Goal: Complete application form: Complete application form

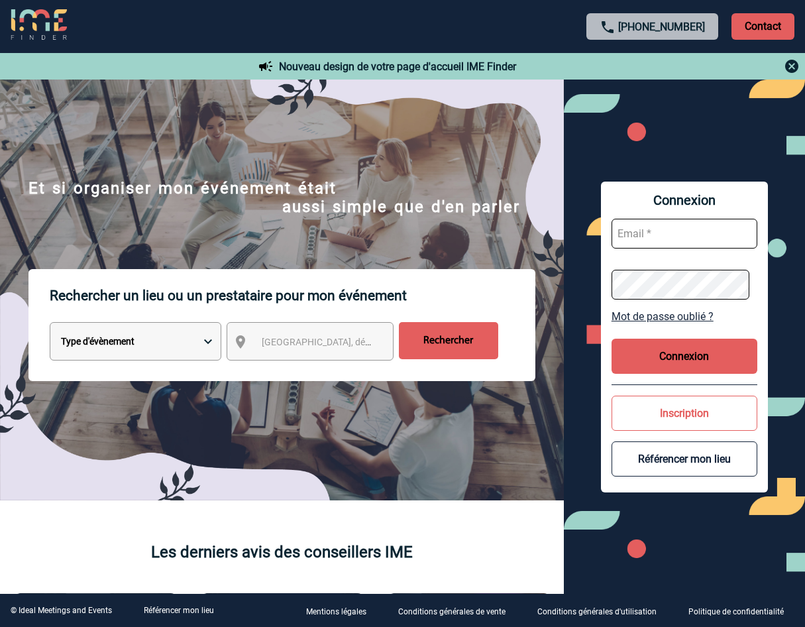
type input "[PERSON_NAME][EMAIL_ADDRESS][DOMAIN_NAME]"
click at [698, 356] on button "Connexion" at bounding box center [685, 356] width 146 height 35
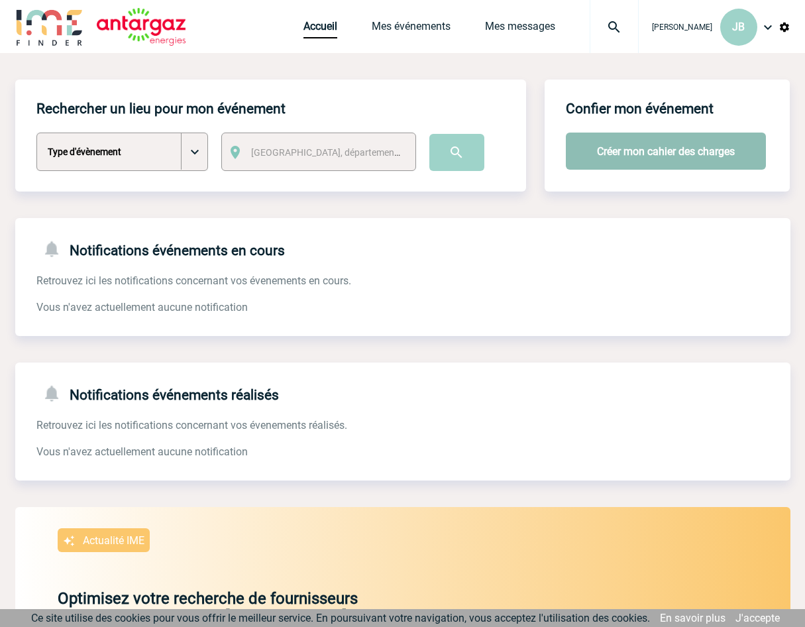
click at [647, 154] on button "Créer mon cahier des charges" at bounding box center [666, 151] width 200 height 37
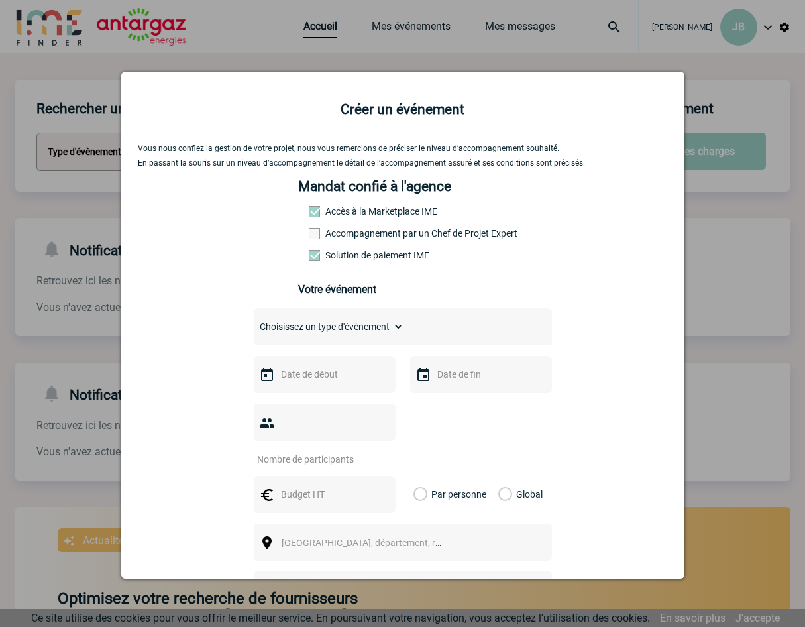
click at [339, 329] on select "Choisissez un type d'évènement Séminaire avec nuitée Séminaire sans nuitée Repa…" at bounding box center [329, 327] width 150 height 19
select select "4"
click at [254, 321] on select "Choisissez un type d'évènement Séminaire avec nuitée Séminaire sans nuitée Repa…" at bounding box center [329, 327] width 150 height 19
click at [286, 383] on input "text" at bounding box center [323, 374] width 91 height 17
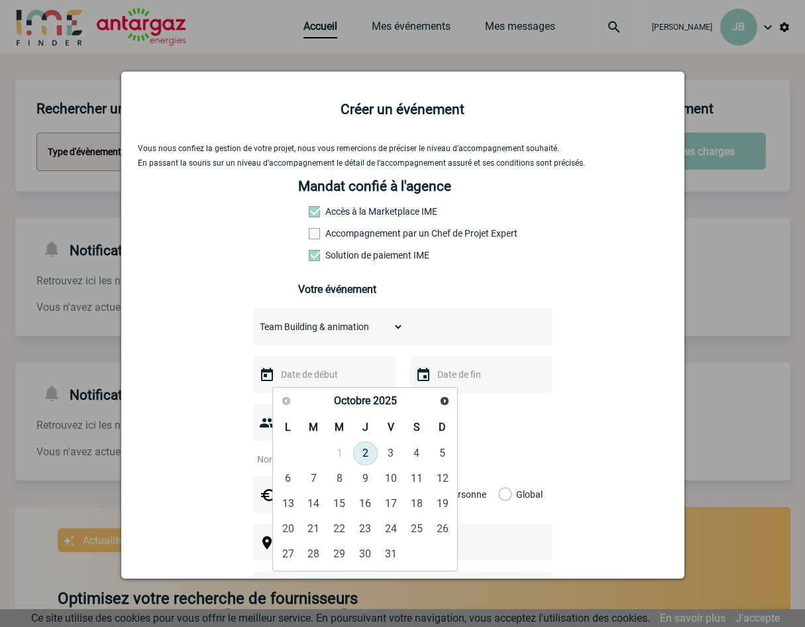
click at [367, 455] on link "2" at bounding box center [365, 454] width 25 height 24
type input "02-10-2025"
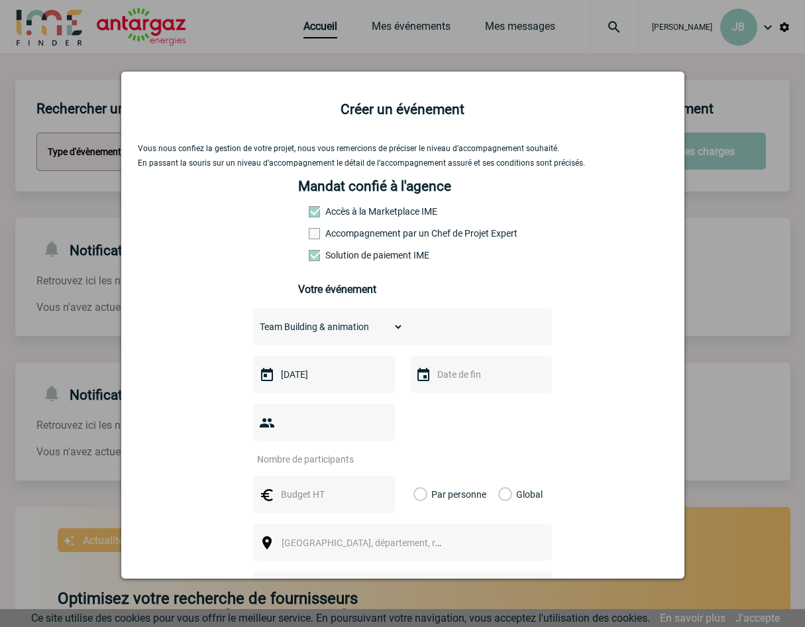
click at [481, 373] on input "text" at bounding box center [479, 374] width 91 height 17
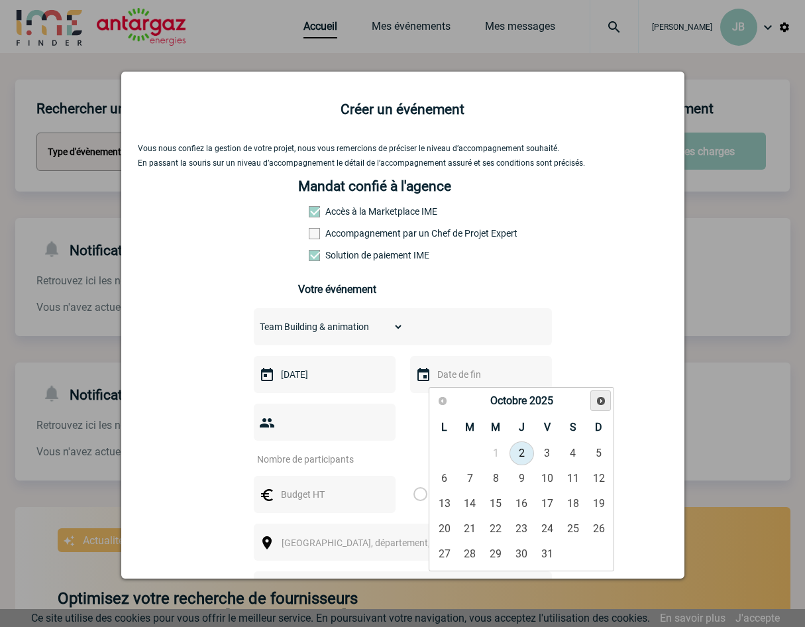
click at [601, 402] on span "Suivant" at bounding box center [601, 401] width 11 height 11
click at [601, 401] on span "Suivant" at bounding box center [601, 401] width 11 height 11
click at [601, 400] on span "Suivant" at bounding box center [601, 401] width 11 height 11
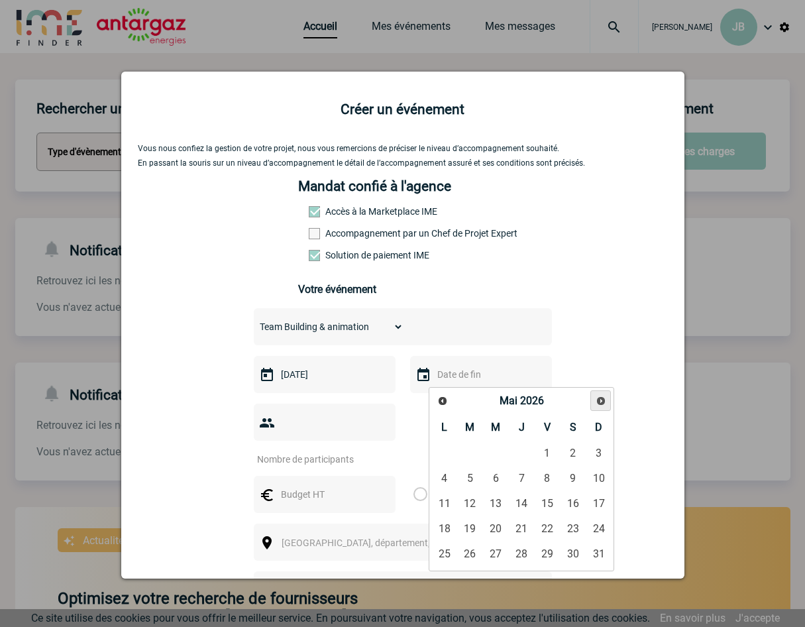
click at [601, 400] on span "Suivant" at bounding box center [601, 401] width 11 height 11
click at [473, 555] on link "30" at bounding box center [470, 554] width 25 height 24
type input "30-06-2026"
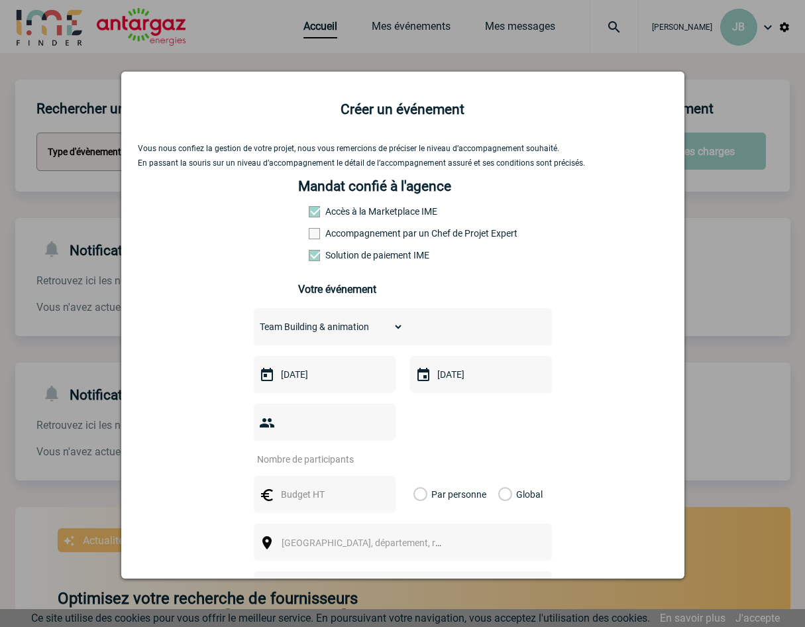
click at [308, 451] on input "number" at bounding box center [316, 459] width 125 height 17
type input "6"
click at [324, 486] on input "text" at bounding box center [323, 494] width 91 height 17
type input "3450"
click at [499, 476] on label "Global" at bounding box center [503, 494] width 9 height 37
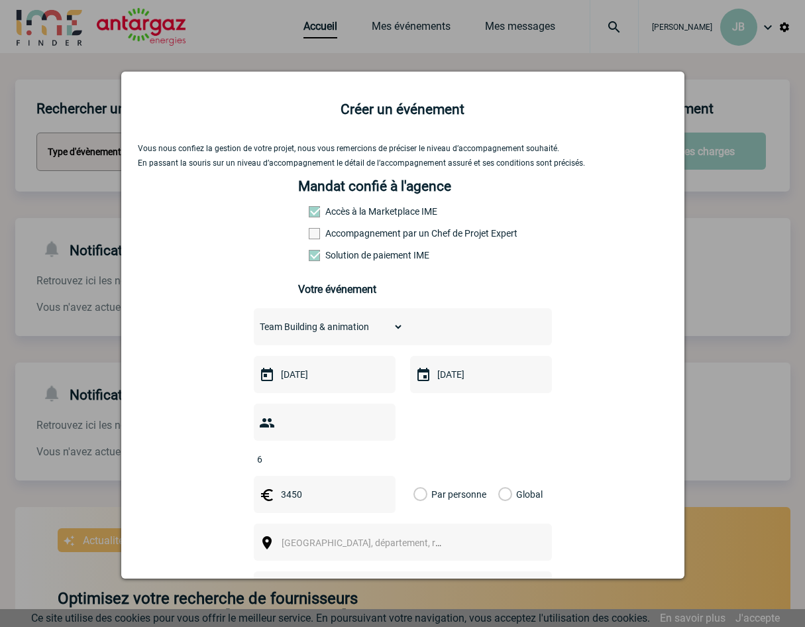
click at [0, 0] on input "Global" at bounding box center [0, 0] width 0 height 0
click at [300, 538] on span "[GEOGRAPHIC_DATA], département, région..." at bounding box center [374, 543] width 184 height 11
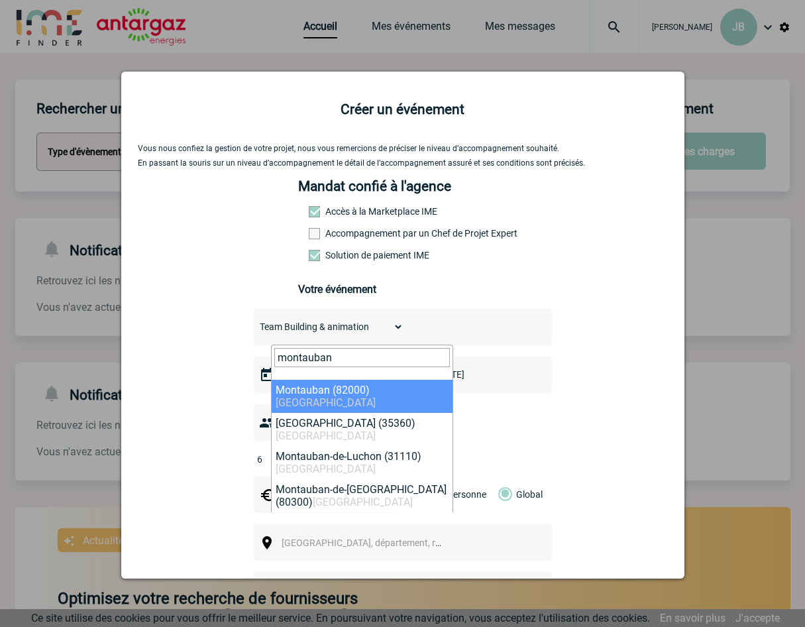
type input "montauban"
select select "32858"
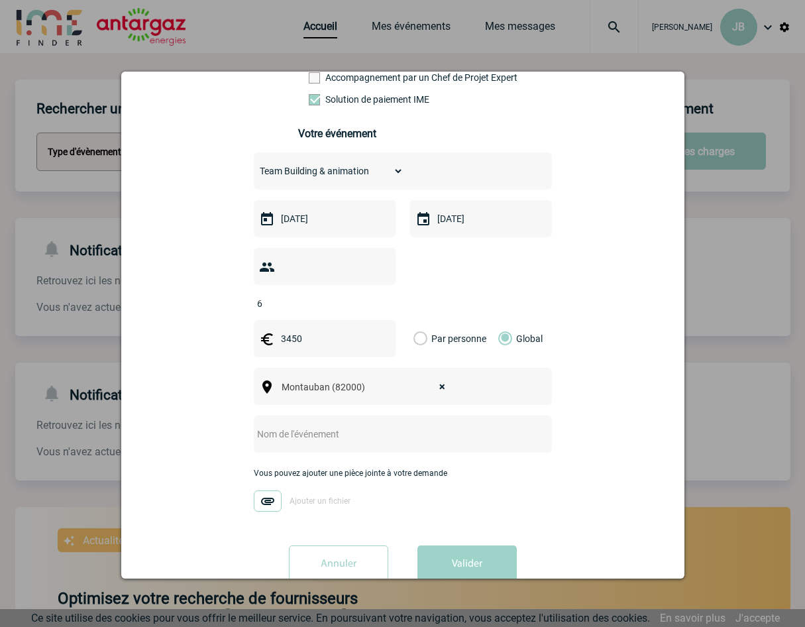
scroll to position [168, 0]
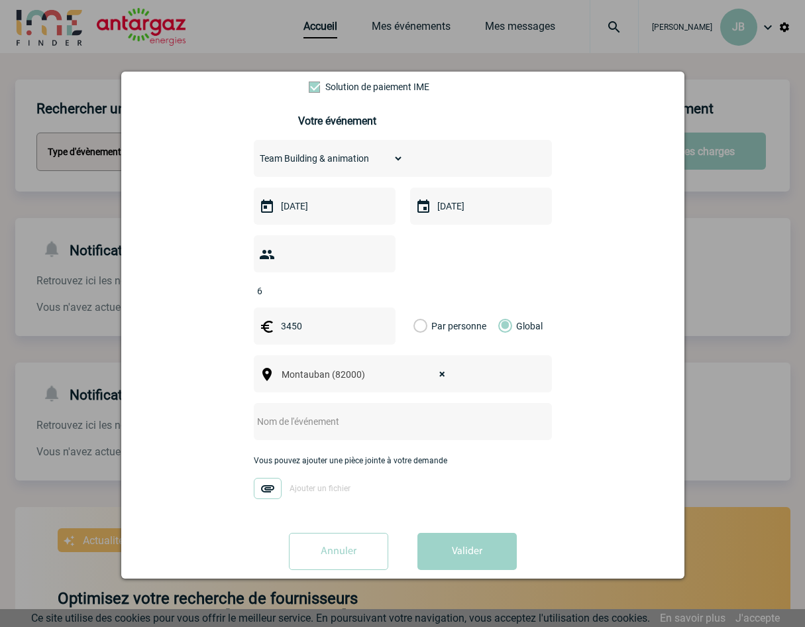
click at [305, 413] on input "text" at bounding box center [385, 421] width 263 height 17
type input "Adhésion"
drag, startPoint x: 318, startPoint y: 396, endPoint x: 219, endPoint y: 402, distance: 99.6
click at [219, 402] on div "Vous nous confiez la gestion de votre projet, nous vous remercions de préciser …" at bounding box center [403, 277] width 530 height 605
click at [276, 413] on input "Adhésion" at bounding box center [385, 421] width 263 height 17
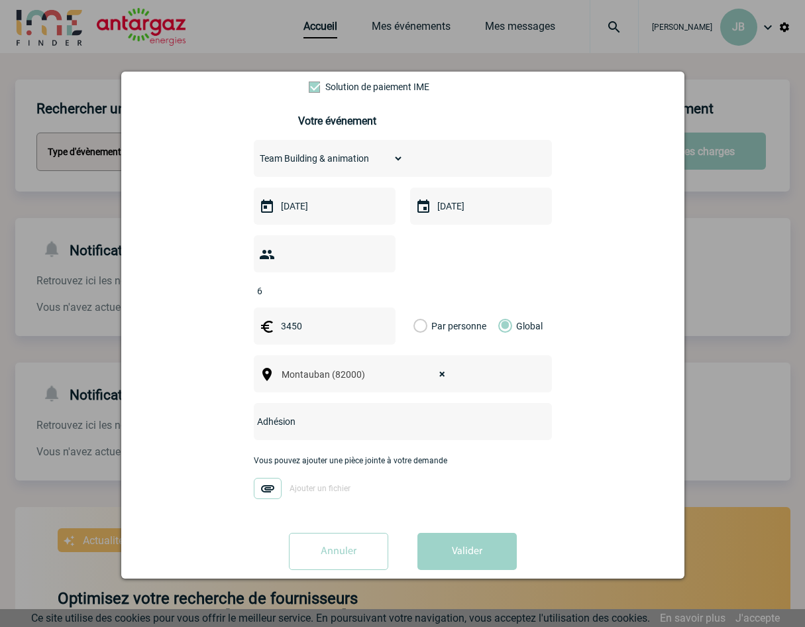
click at [276, 413] on input "Adhésion" at bounding box center [385, 421] width 263 height 17
type input "ANIMATION USMSAPIAC"
click at [267, 456] on div "Vous pouvez ajouter une pièce jointe à votre demande Ajouter un fichier" at bounding box center [403, 484] width 298 height 56
click at [264, 478] on img at bounding box center [268, 488] width 28 height 21
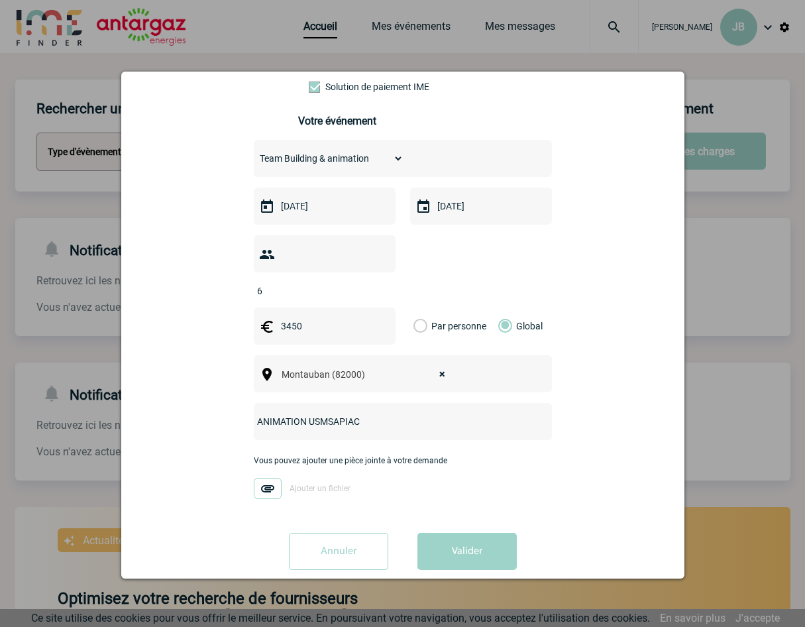
click at [0, 0] on input "Ajouter un fichier" at bounding box center [0, 0] width 0 height 0
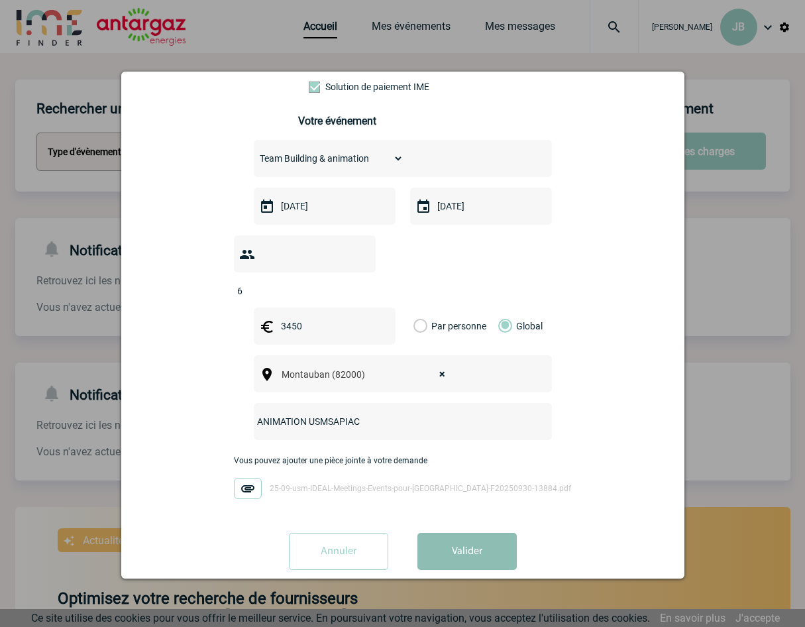
click at [453, 533] on button "Valider" at bounding box center [467, 551] width 99 height 37
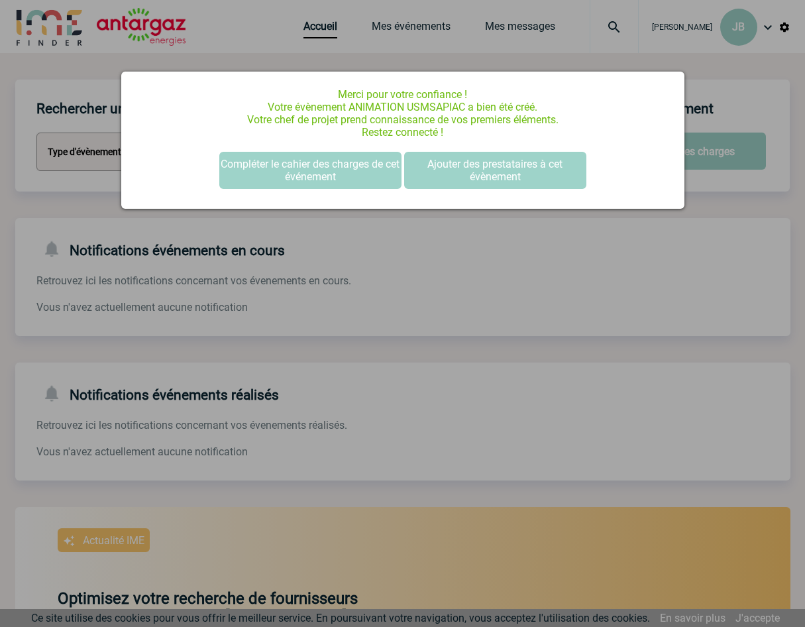
click at [520, 248] on div at bounding box center [402, 313] width 805 height 627
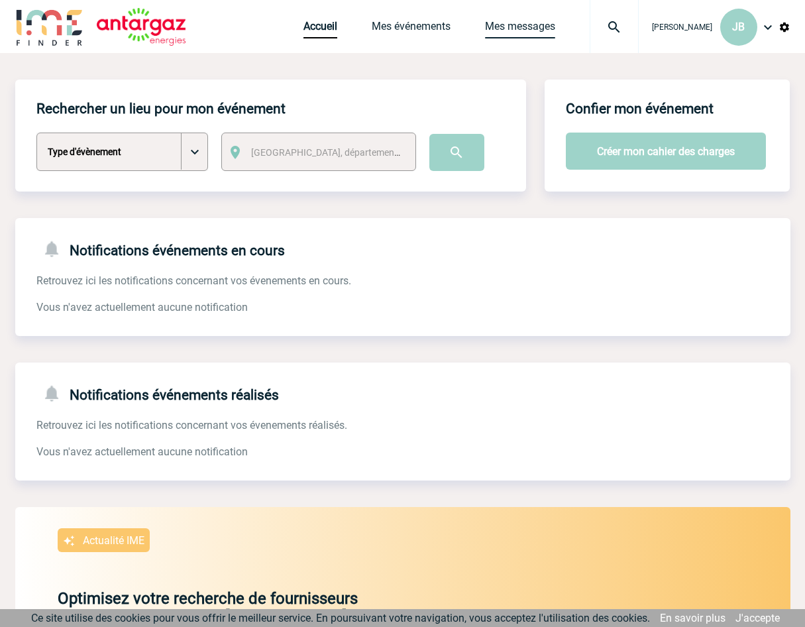
click at [517, 24] on link "Mes messages" at bounding box center [520, 29] width 70 height 19
